Goal: Entertainment & Leisure: Consume media (video, audio)

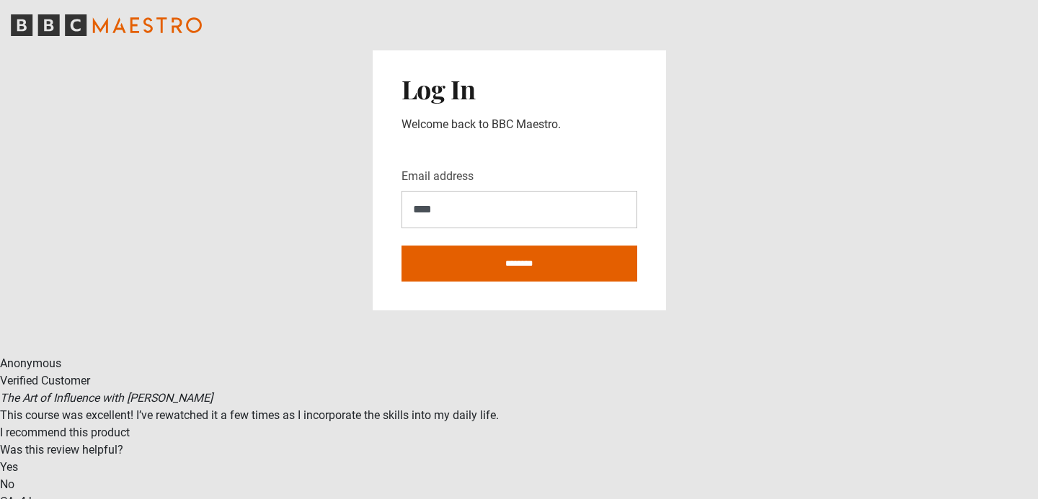
type input "**********"
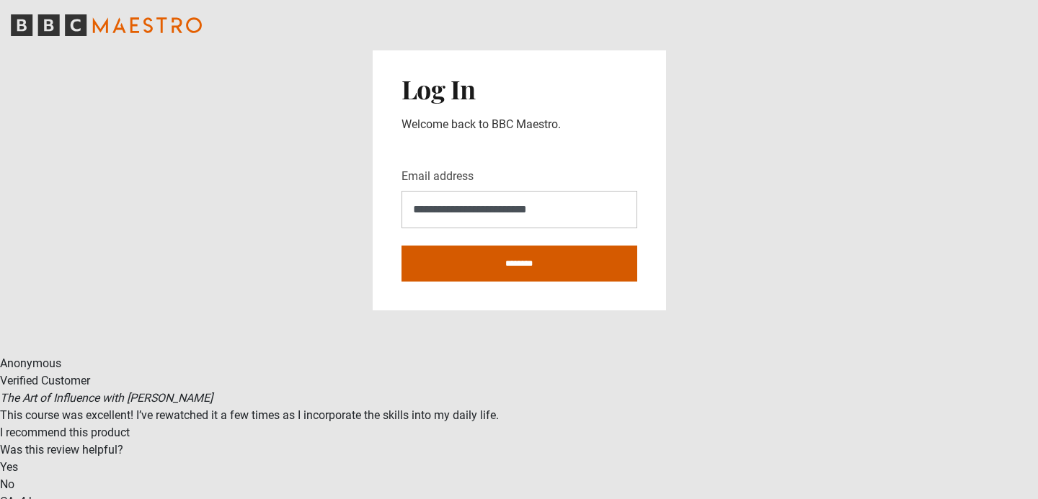
click at [523, 268] on input "********" at bounding box center [519, 264] width 236 height 36
type input "**********"
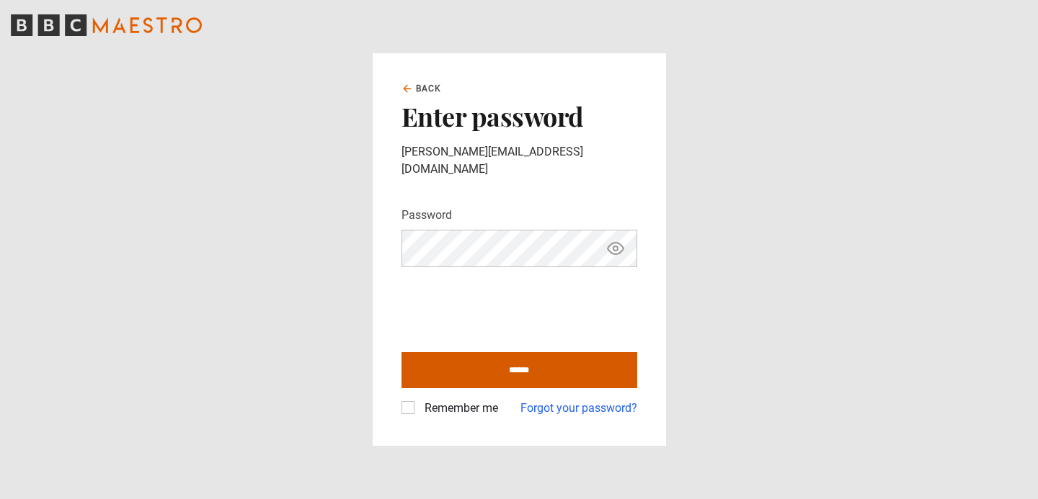
click at [543, 364] on input "******" at bounding box center [519, 370] width 236 height 36
type input "**********"
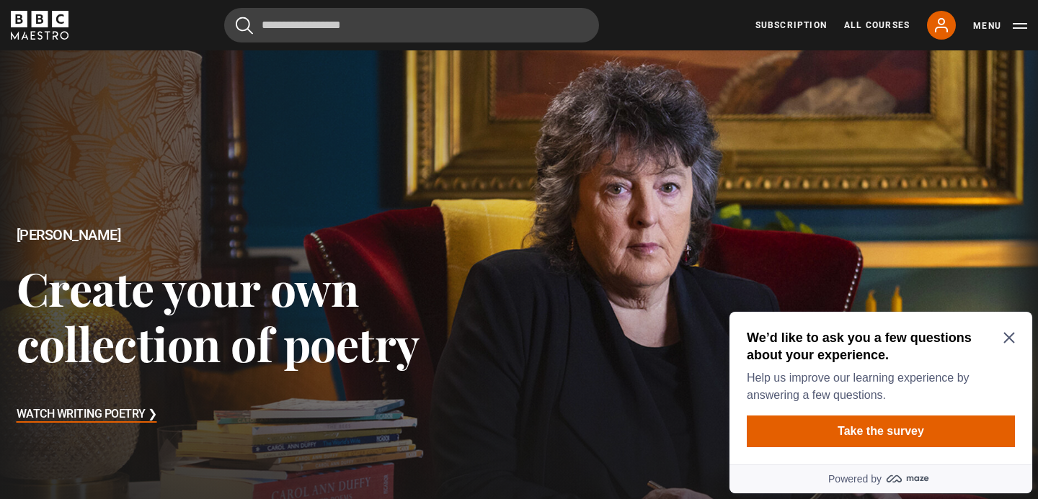
scroll to position [13, 0]
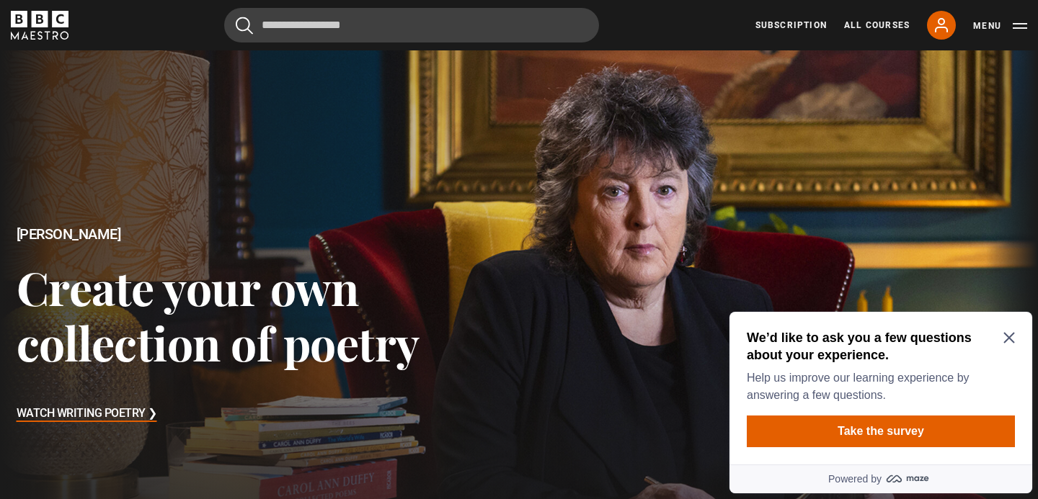
click at [1009, 336] on icon "Close Maze Prompt" at bounding box center [1009, 338] width 12 height 12
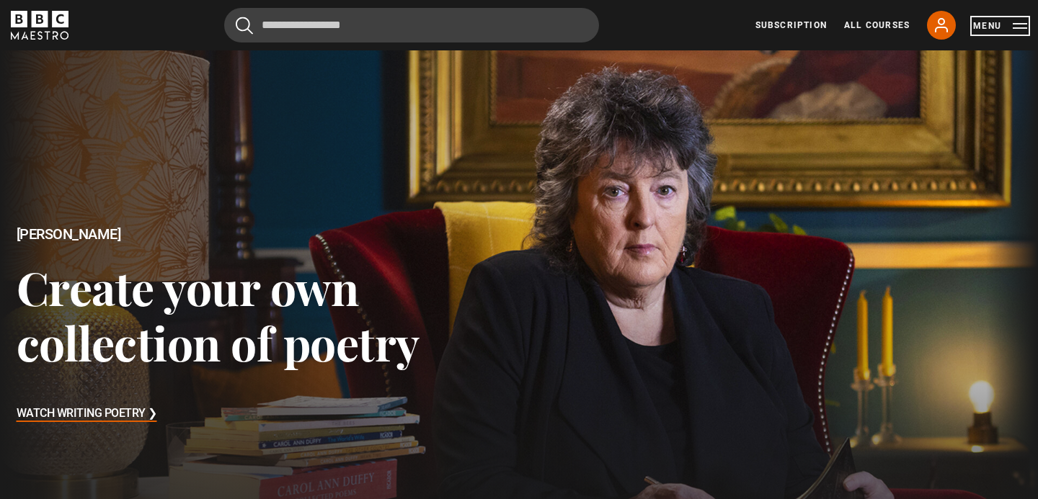
click at [1020, 27] on button "Menu" at bounding box center [1000, 26] width 54 height 14
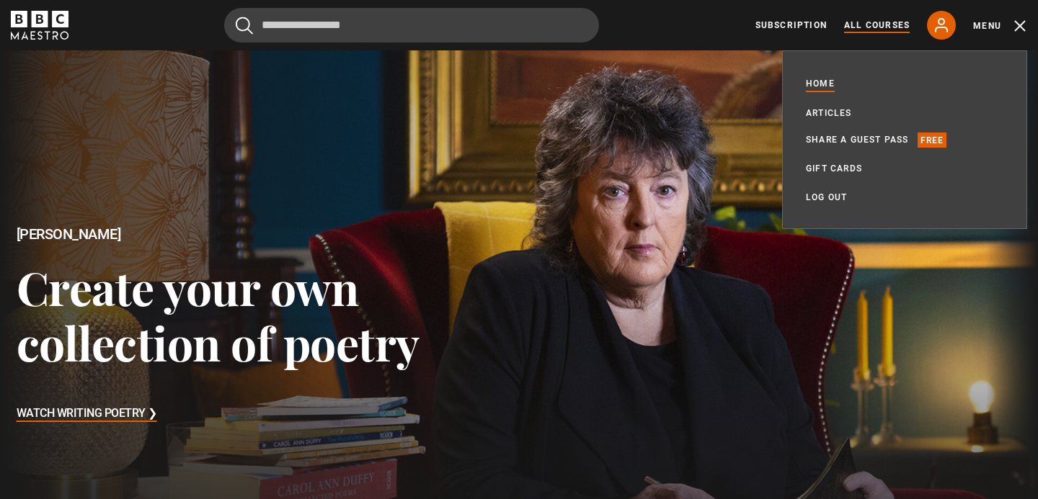
click at [889, 25] on link "All Courses" at bounding box center [877, 25] width 66 height 13
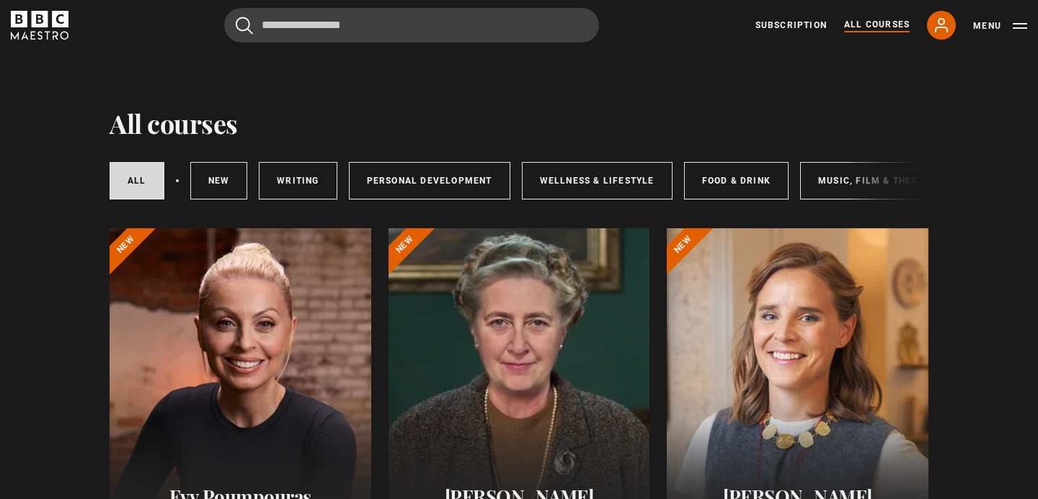
click at [935, 27] on icon at bounding box center [941, 25] width 17 height 17
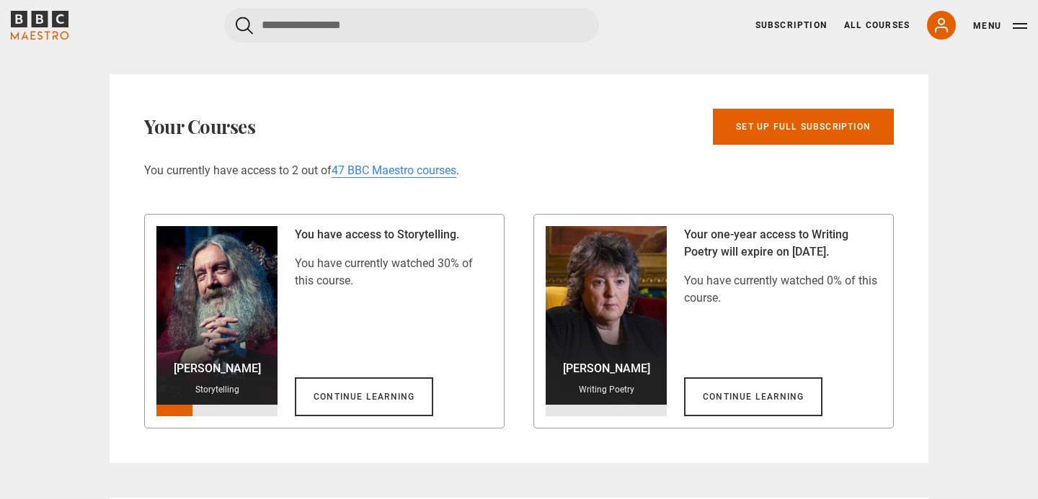
scroll to position [771, 0]
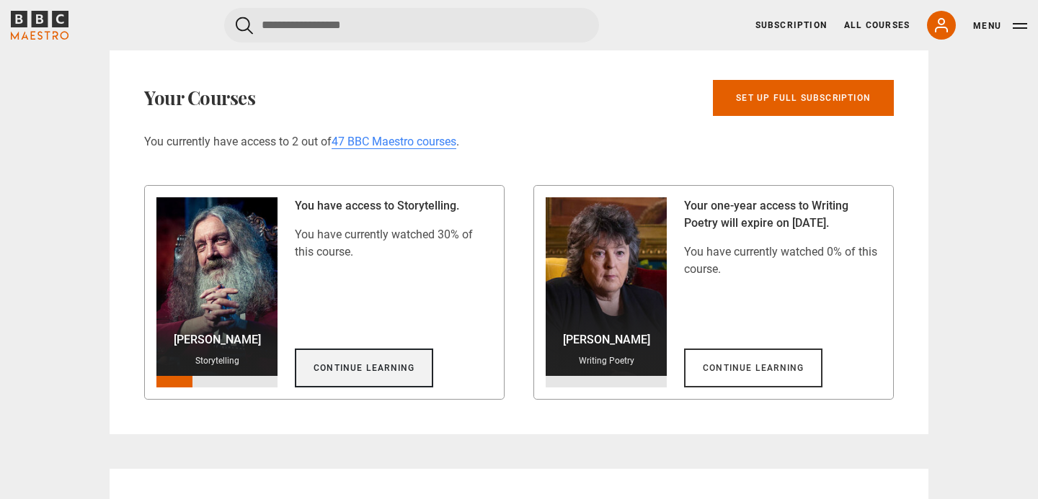
click at [355, 365] on link "Continue learning" at bounding box center [364, 368] width 138 height 39
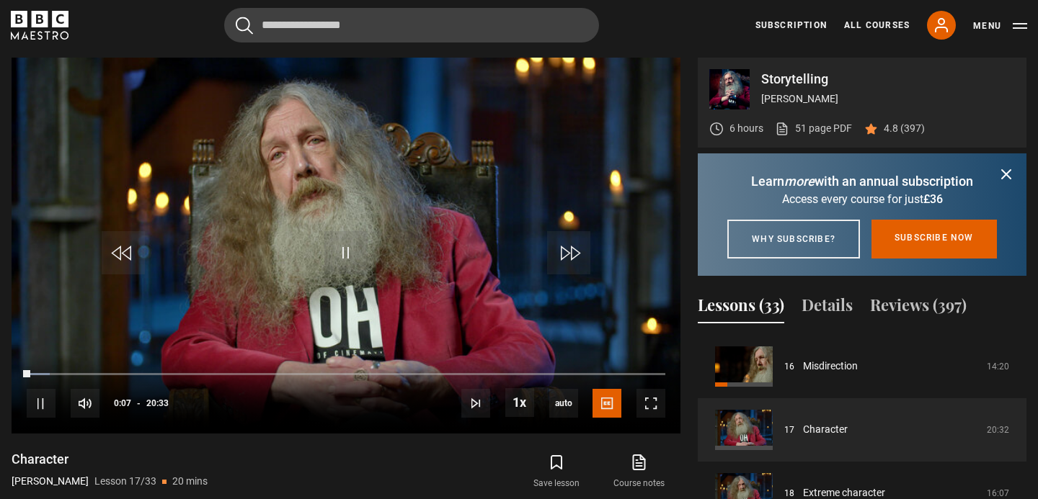
click at [1013, 177] on icon "submit" at bounding box center [1006, 174] width 17 height 17
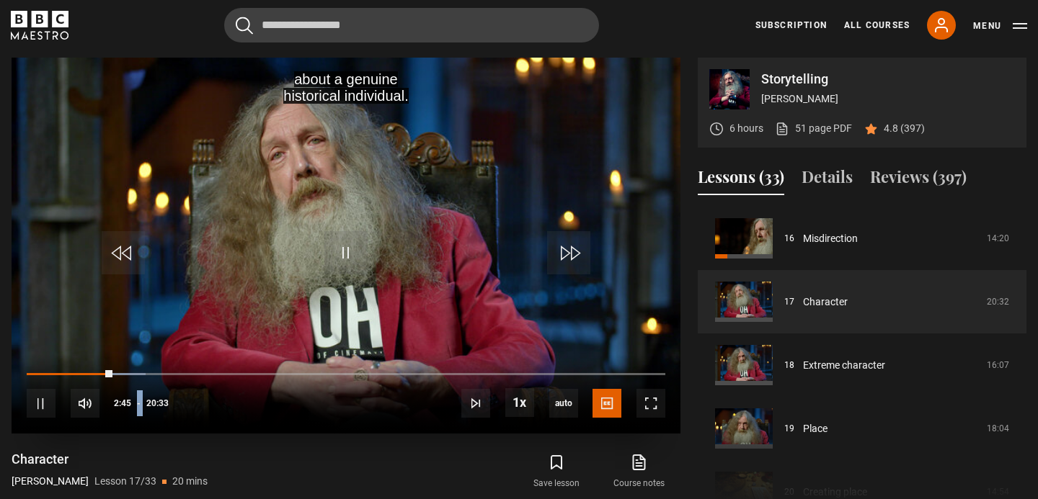
drag, startPoint x: 41, startPoint y: 440, endPoint x: 41, endPoint y: 426, distance: 14.4
click at [41, 426] on div "about a genuine historical individual. Video Player is loading. Play Lesson Cha…" at bounding box center [346, 290] width 669 height 465
click at [50, 404] on span "Video Player" at bounding box center [41, 403] width 29 height 29
click at [347, 259] on span "Video Player" at bounding box center [345, 252] width 43 height 43
click at [347, 250] on span "Video Player" at bounding box center [345, 252] width 43 height 43
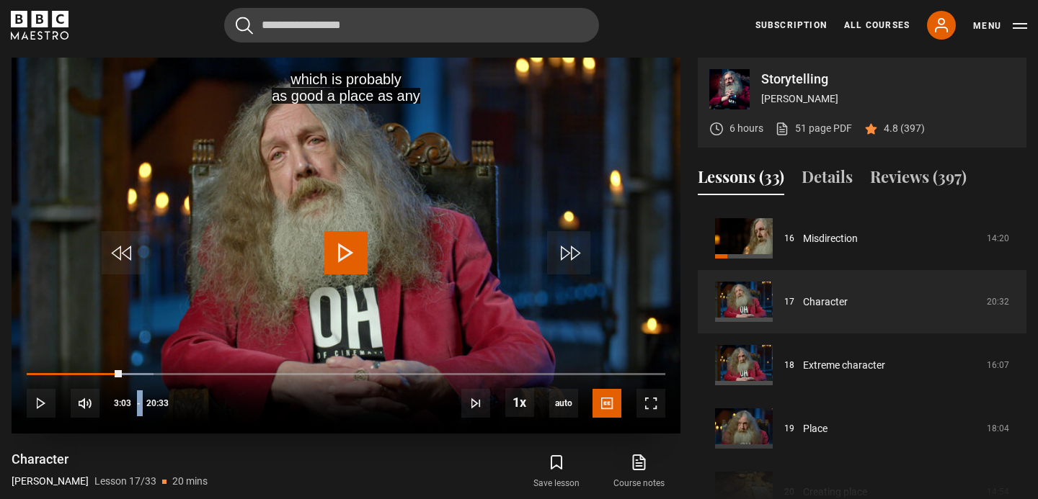
click at [342, 254] on span "Video Player" at bounding box center [345, 252] width 43 height 43
drag, startPoint x: 342, startPoint y: 254, endPoint x: 348, endPoint y: 259, distance: 7.7
click at [348, 259] on span "Video Player" at bounding box center [345, 252] width 43 height 43
click at [657, 408] on span "Video Player" at bounding box center [650, 403] width 29 height 29
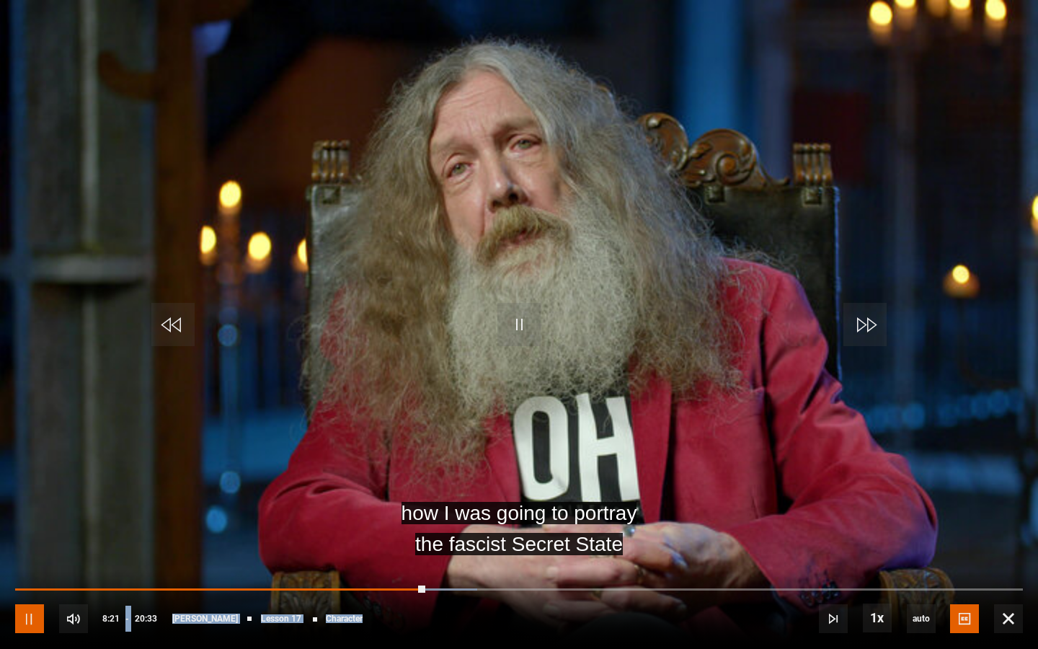
click at [33, 499] on span "Video Player" at bounding box center [29, 618] width 29 height 29
click at [35, 499] on span "Video Player" at bounding box center [29, 618] width 29 height 29
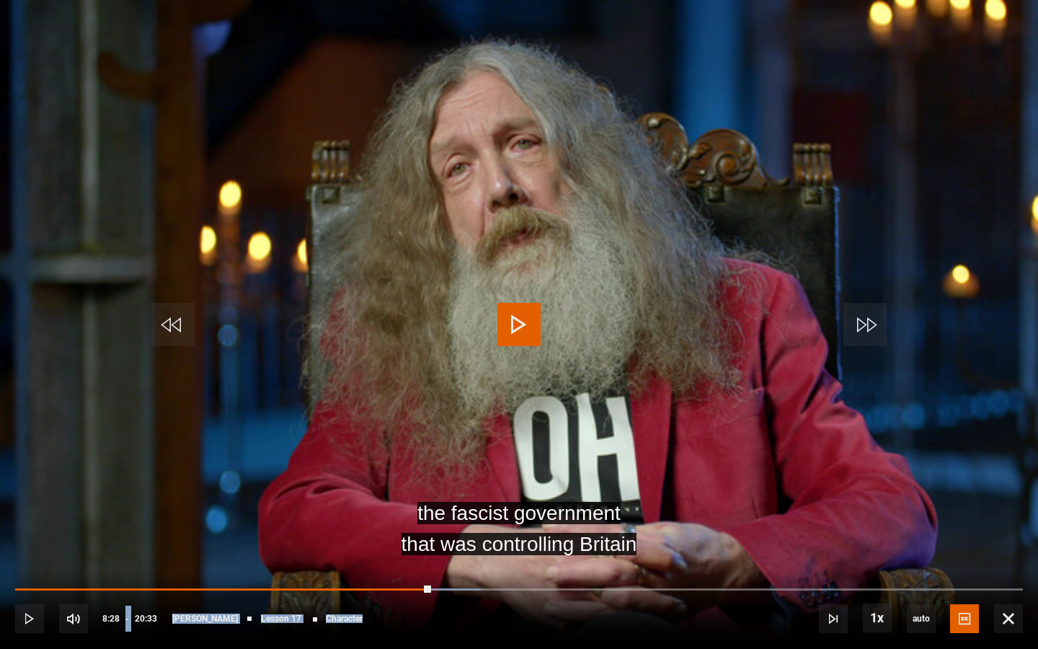
click at [218, 499] on div "[PERSON_NAME] Lesson 17 Character" at bounding box center [267, 618] width 190 height 9
click at [528, 309] on span "Video Player" at bounding box center [518, 324] width 43 height 43
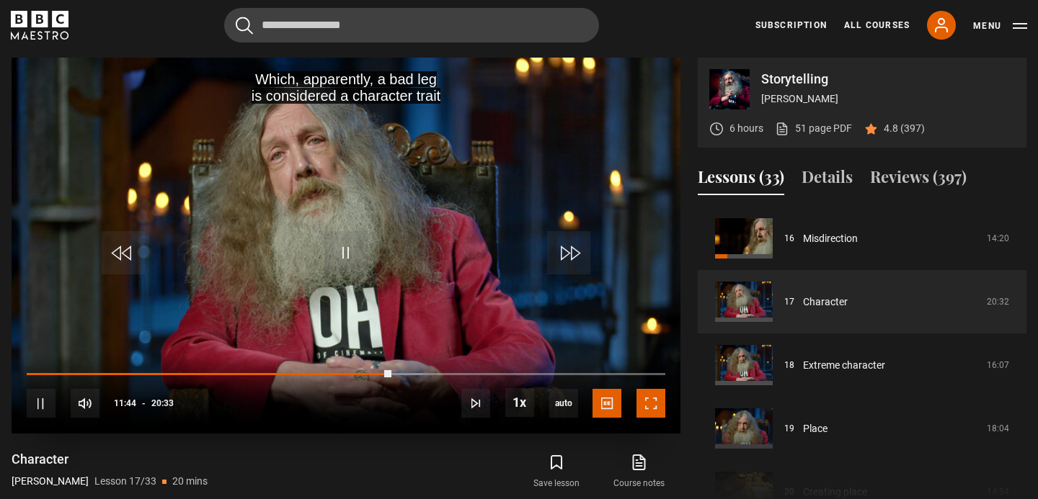
click at [657, 401] on span "Video Player" at bounding box center [650, 403] width 29 height 29
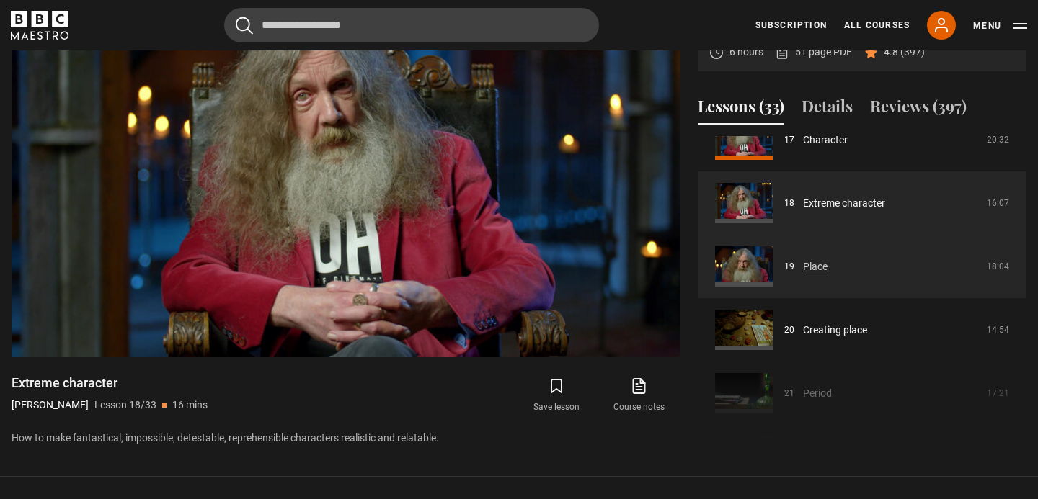
scroll to position [1103, 0]
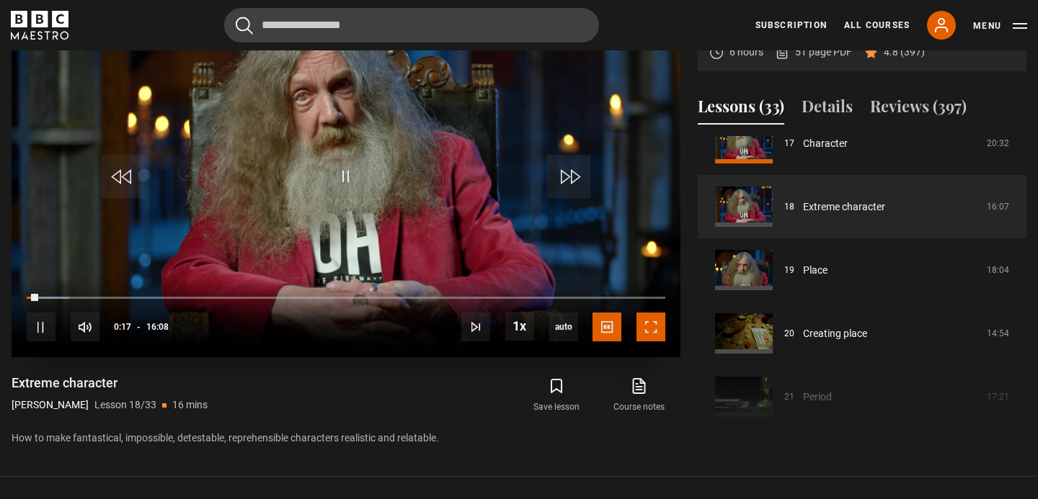
click at [652, 329] on span "Video Player" at bounding box center [650, 327] width 29 height 29
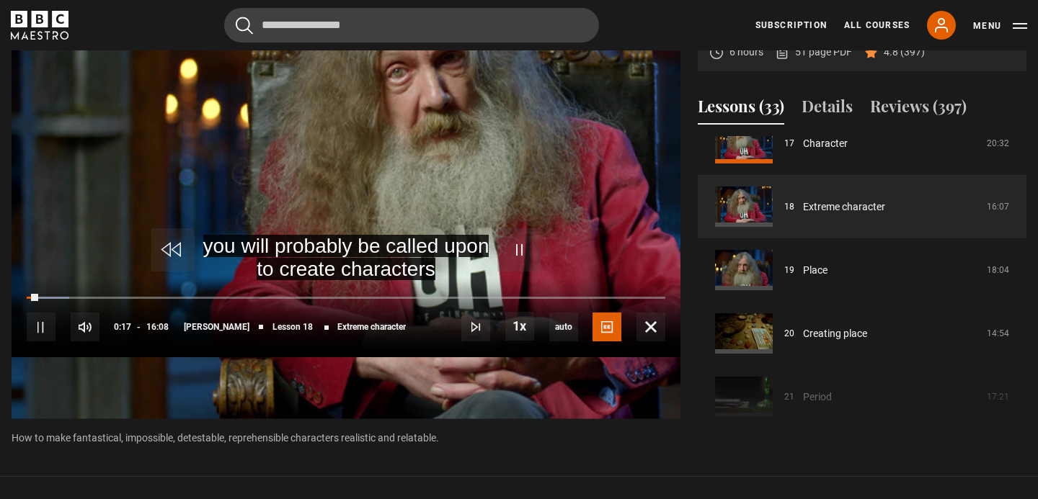
scroll to position [637, 0]
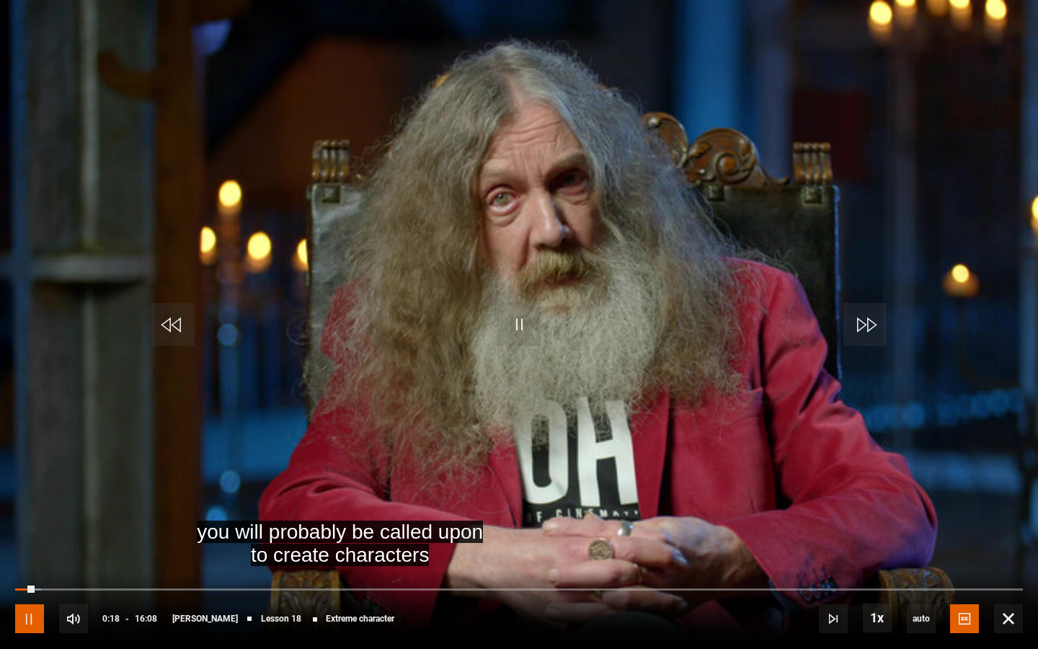
click at [33, 499] on span "Video Player" at bounding box center [29, 618] width 29 height 29
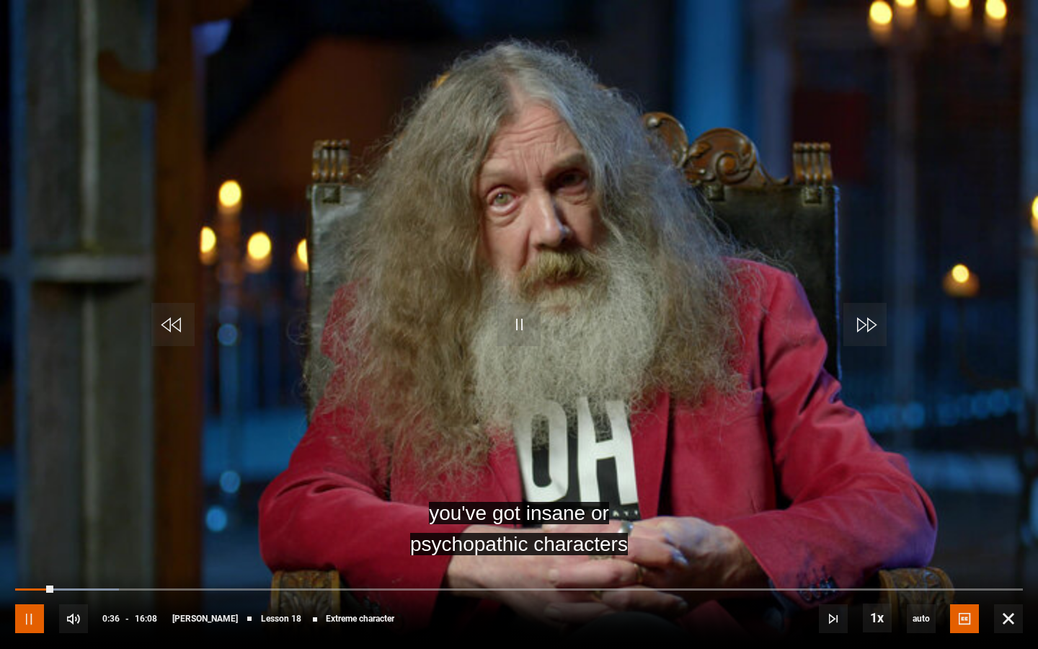
click at [33, 499] on span "Video Player" at bounding box center [29, 618] width 29 height 29
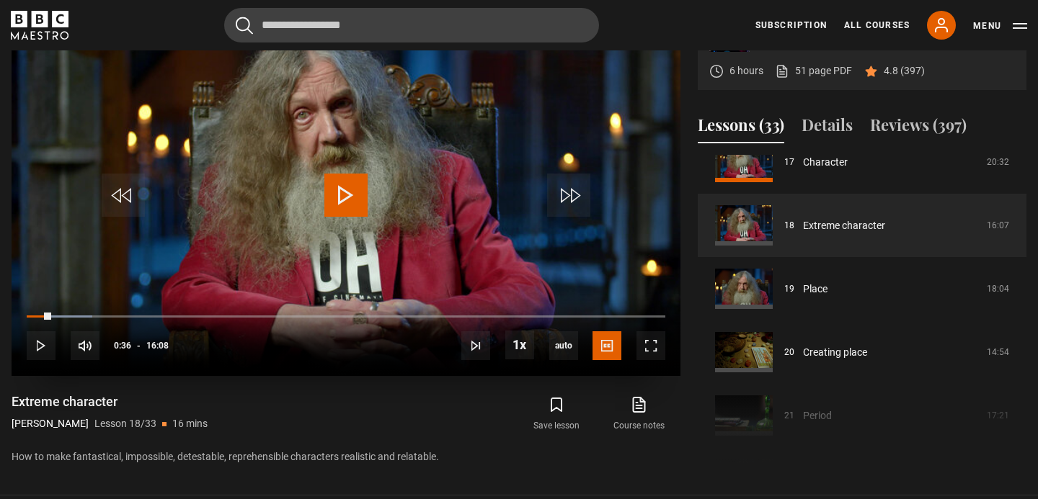
click at [55, 347] on div "10s Skip Back 10 seconds Play 10s Skip Forward 10 seconds Loaded : 10.33% 00:36…" at bounding box center [346, 337] width 669 height 80
click at [48, 346] on span "Video Player" at bounding box center [41, 346] width 29 height 29
click at [655, 350] on span "Video Player" at bounding box center [650, 346] width 29 height 29
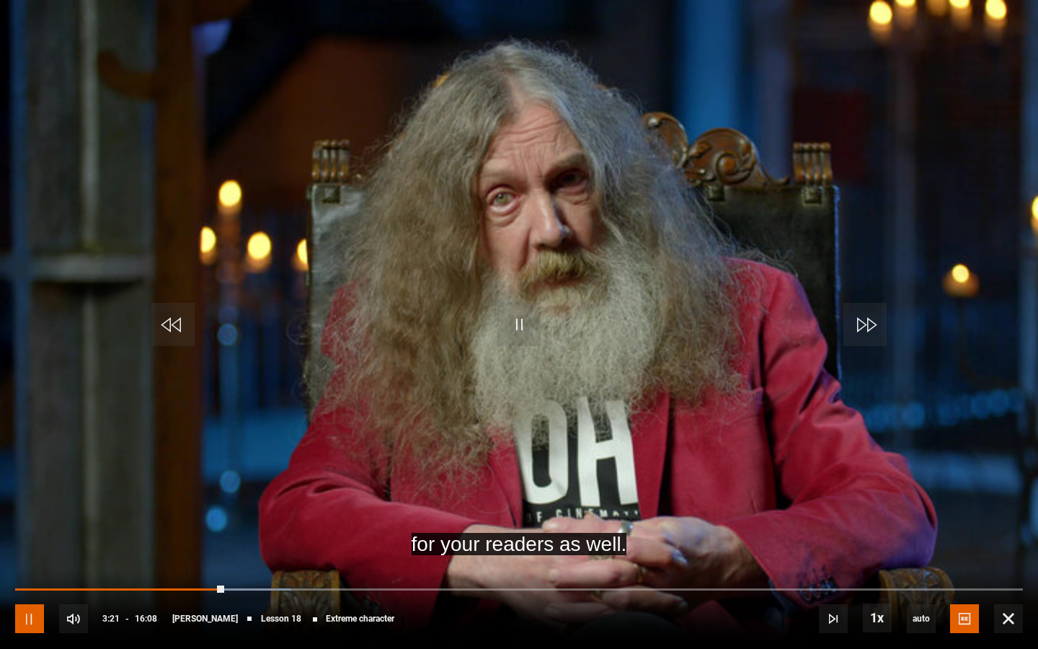
click at [37, 499] on span "Video Player" at bounding box center [29, 618] width 29 height 29
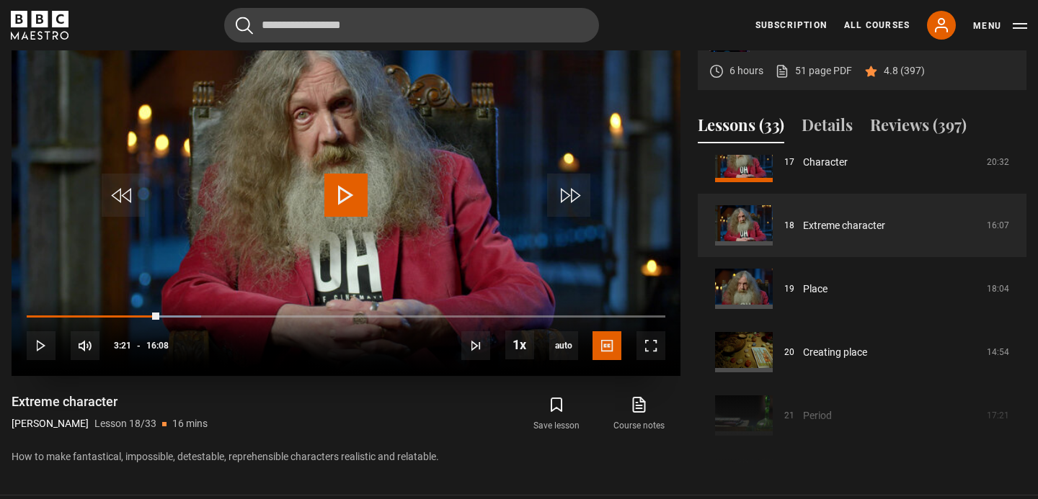
scroll to position [0, 0]
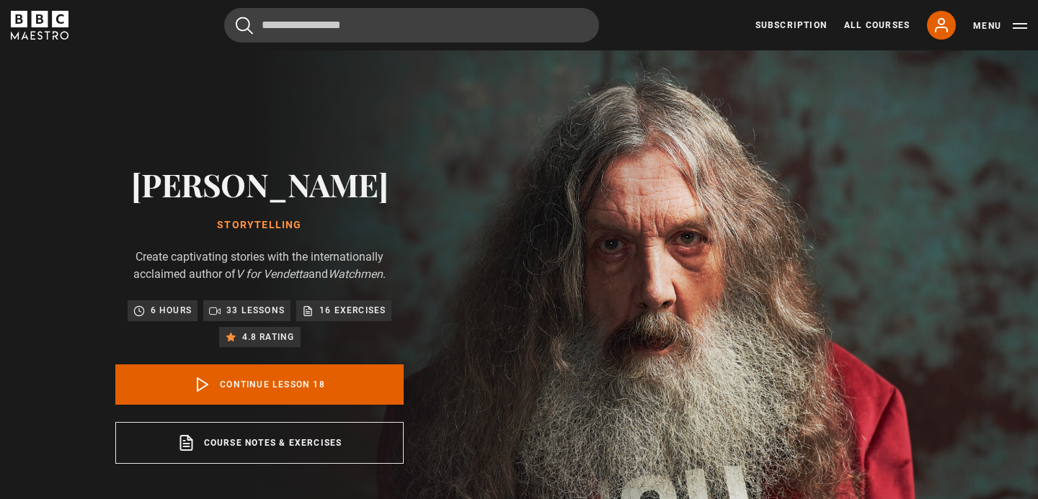
click at [1018, 34] on div "Subscription All Courses My Account Search Menu" at bounding box center [891, 25] width 272 height 29
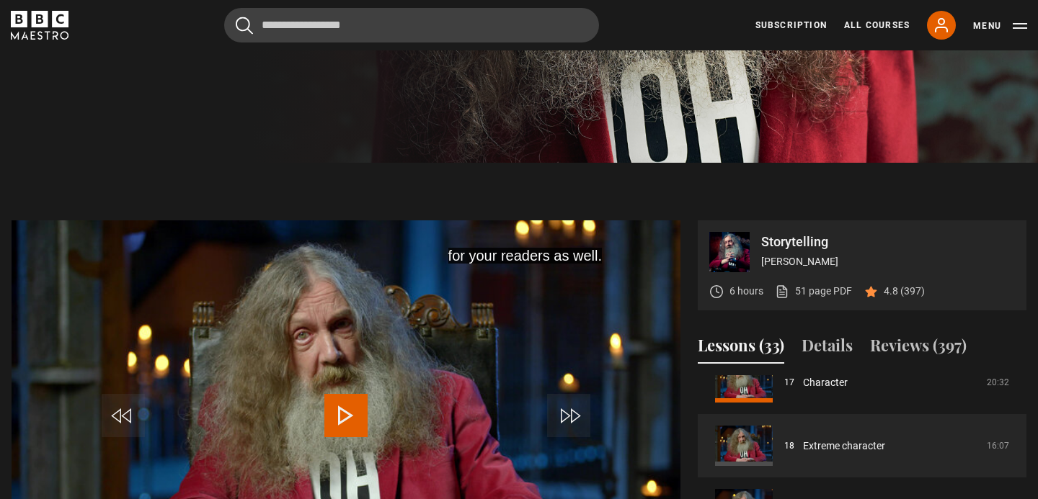
scroll to position [606, 0]
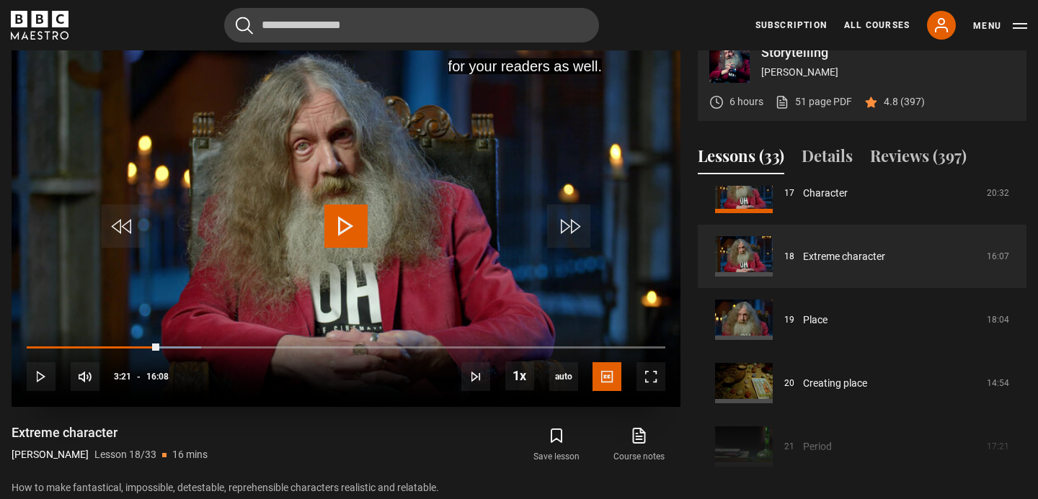
click at [340, 236] on span "Video Player" at bounding box center [345, 226] width 43 height 43
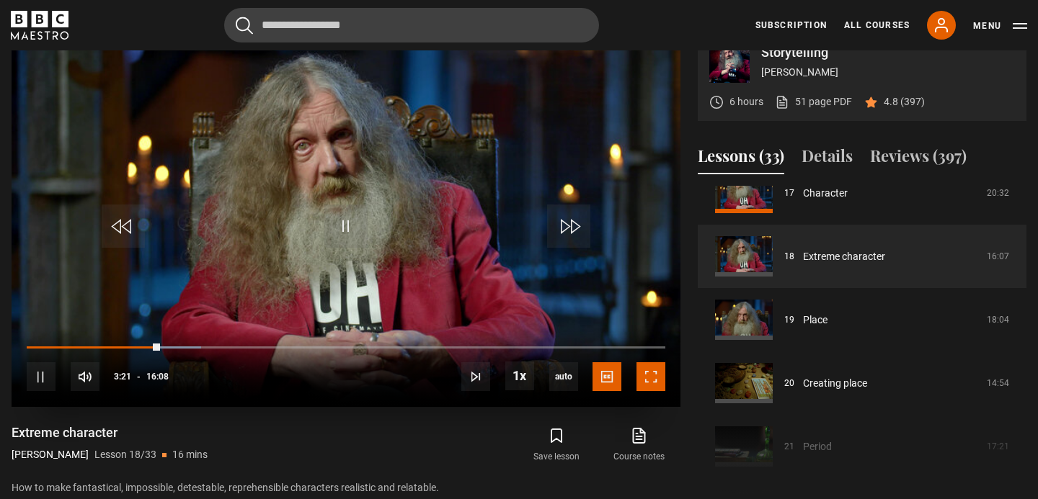
click at [656, 378] on span "Video Player" at bounding box center [650, 377] width 29 height 29
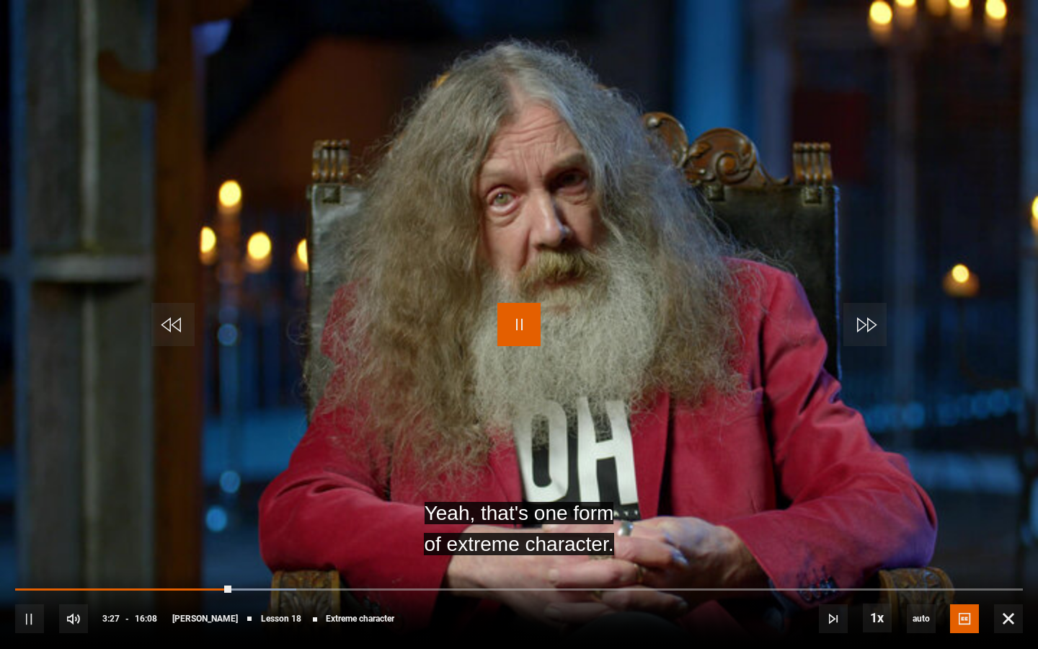
click at [522, 323] on span "Video Player" at bounding box center [518, 324] width 43 height 43
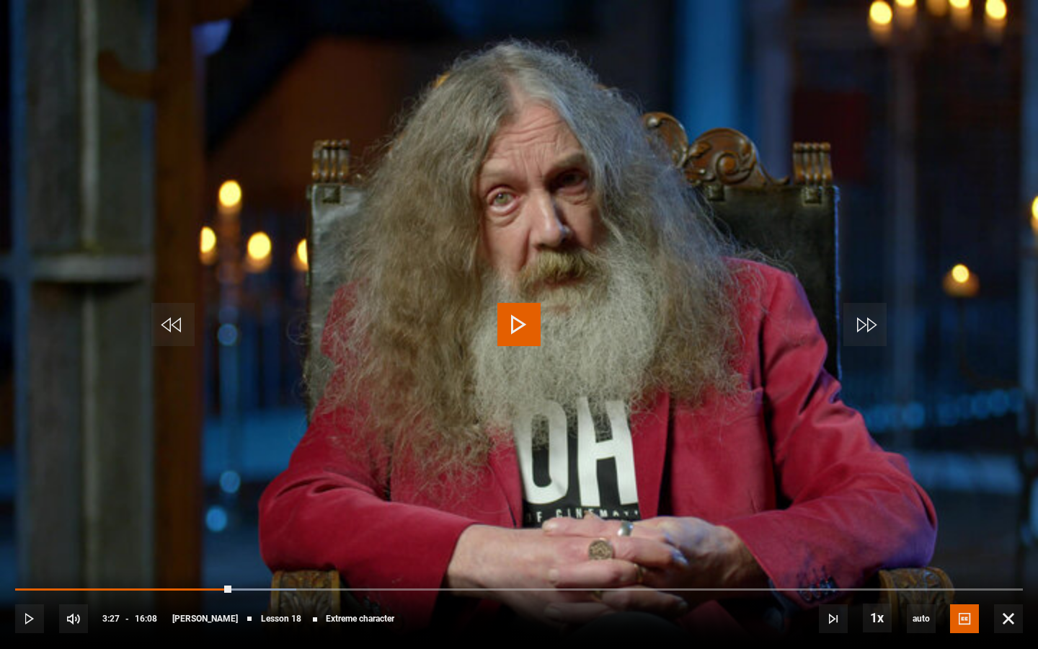
click at [504, 316] on span "Video Player" at bounding box center [518, 324] width 43 height 43
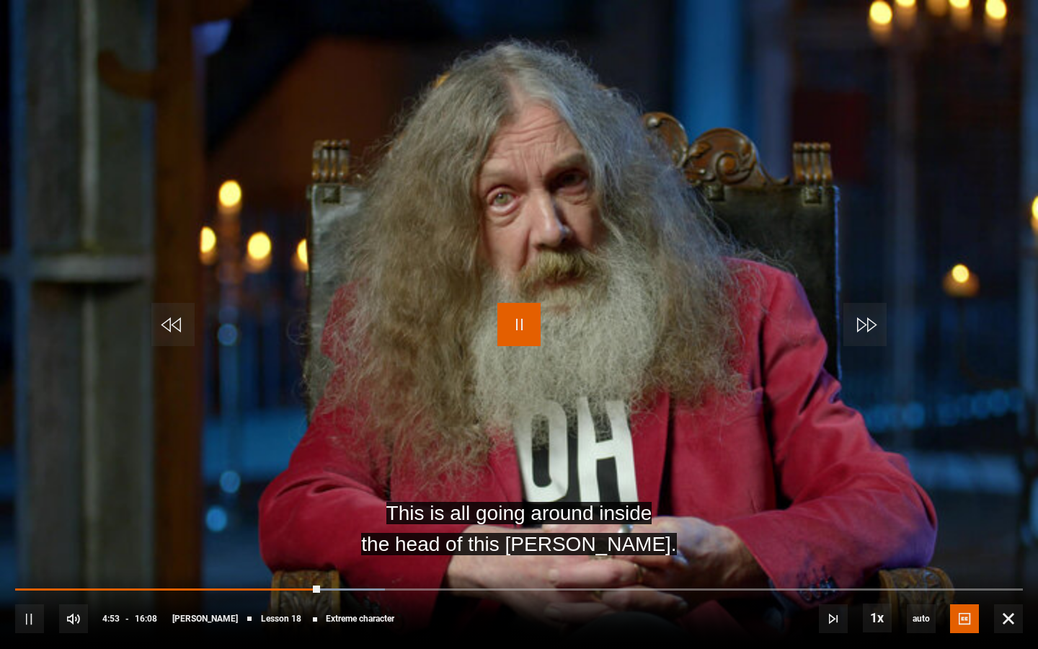
click at [516, 323] on span "Video Player" at bounding box center [518, 324] width 43 height 43
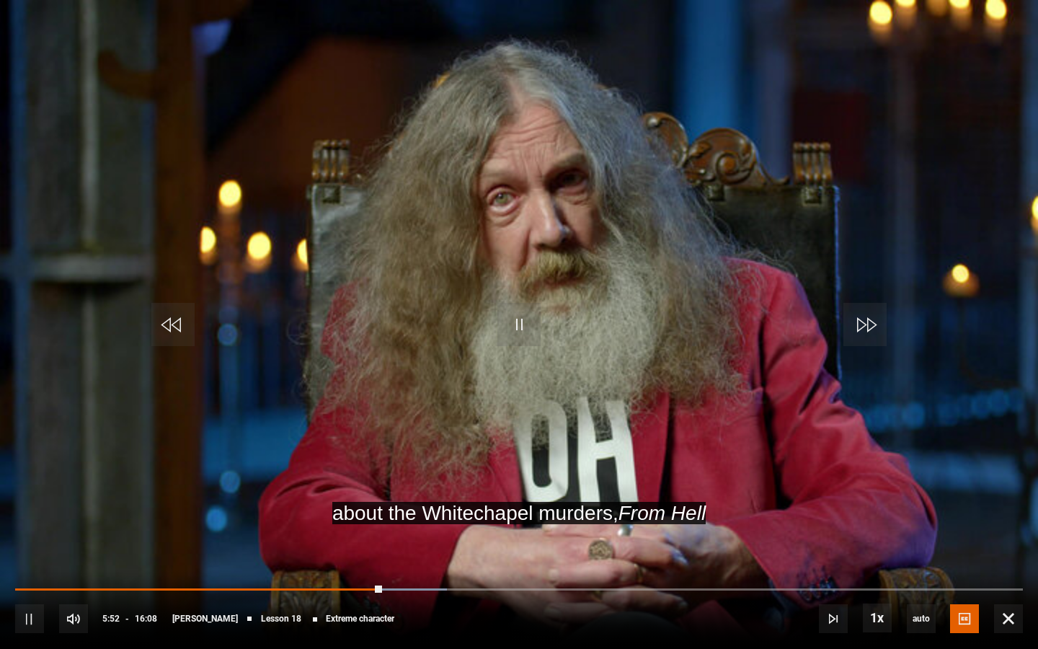
click at [530, 433] on video "Video Player" at bounding box center [519, 324] width 1038 height 649
click at [522, 320] on span "Video Player" at bounding box center [518, 324] width 43 height 43
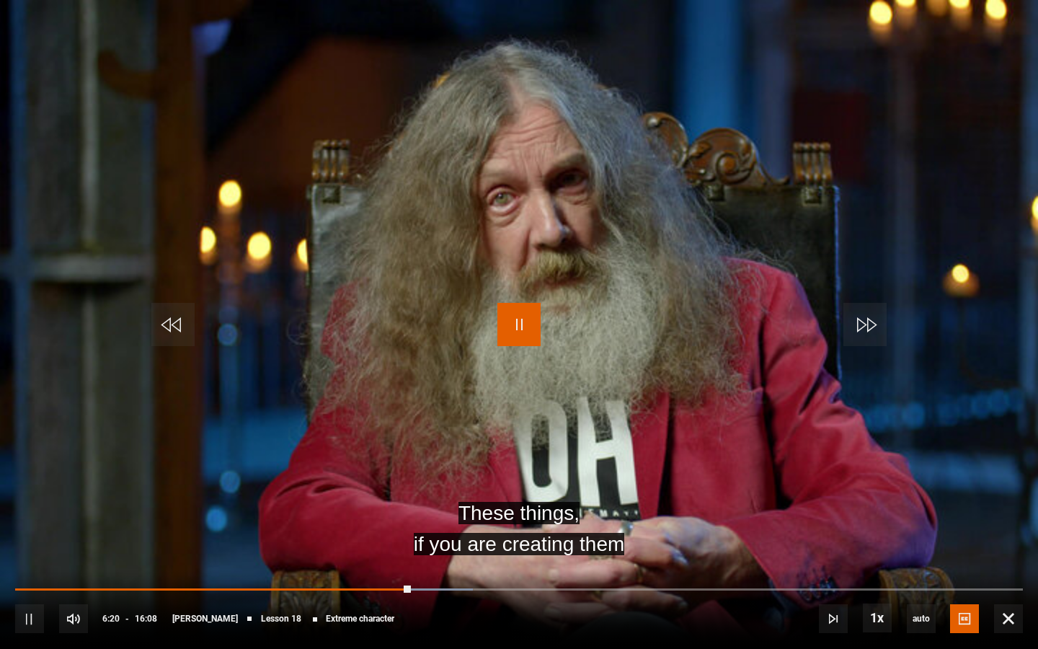
click at [520, 322] on span "Video Player" at bounding box center [518, 324] width 43 height 43
click at [520, 324] on span "Video Player" at bounding box center [518, 324] width 43 height 43
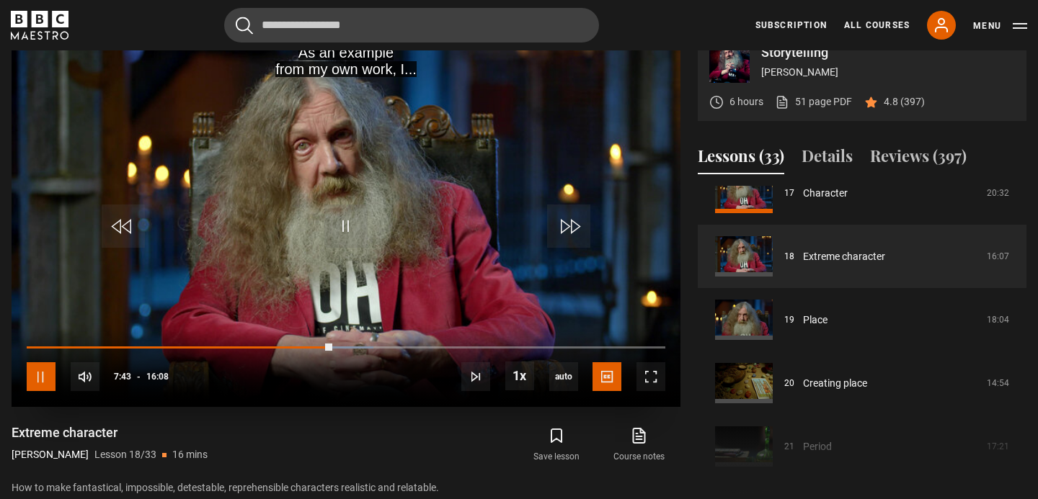
click at [43, 374] on span "Video Player" at bounding box center [41, 377] width 29 height 29
click at [652, 380] on span "Video Player" at bounding box center [650, 377] width 29 height 29
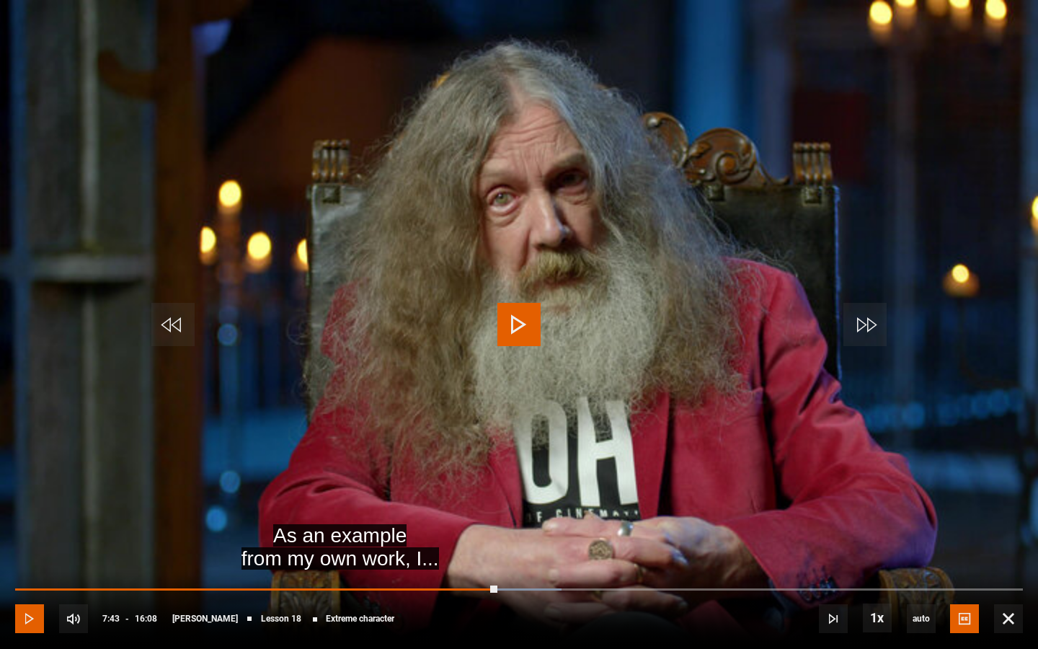
click at [36, 499] on span "Video Player" at bounding box center [29, 618] width 29 height 29
click at [32, 499] on span "Video Player" at bounding box center [29, 618] width 29 height 29
click at [53, 499] on div "10s Skip Back 10 seconds Play 10s Skip Forward 10 seconds Loaded : 54.24% 00:34…" at bounding box center [519, 609] width 1038 height 80
click at [41, 499] on span "Video Player" at bounding box center [29, 618] width 29 height 29
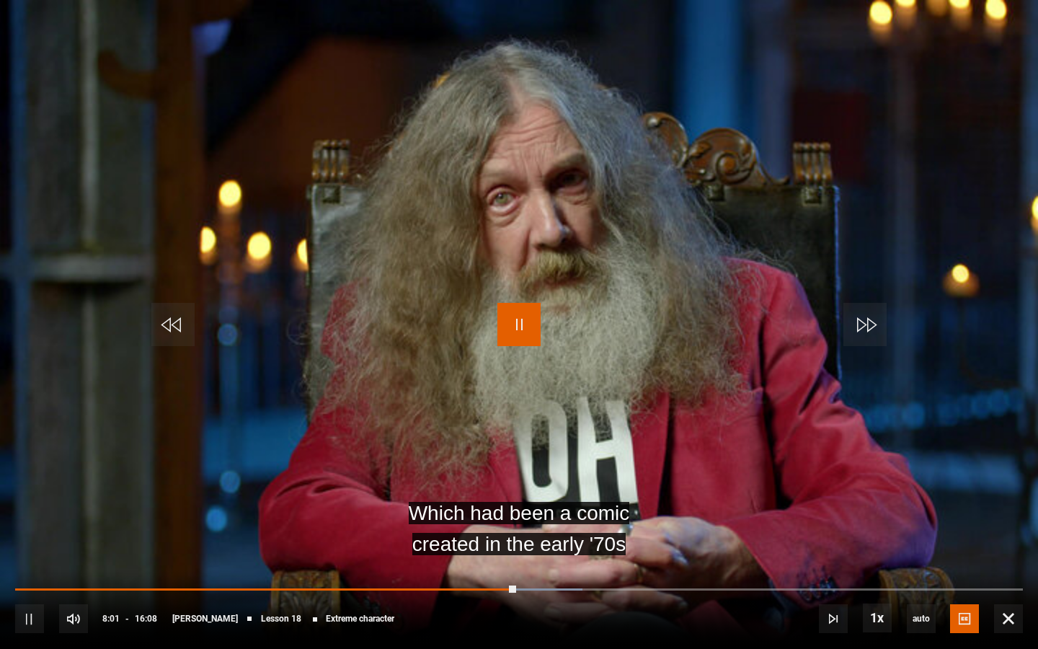
click at [522, 322] on span "Video Player" at bounding box center [518, 324] width 43 height 43
